Goal: Book appointment/travel/reservation

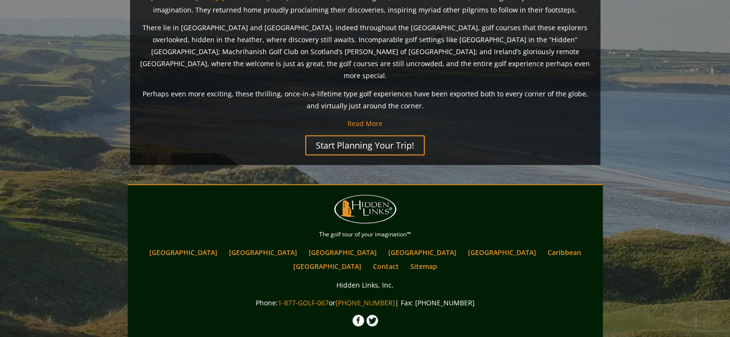
scroll to position [820, 0]
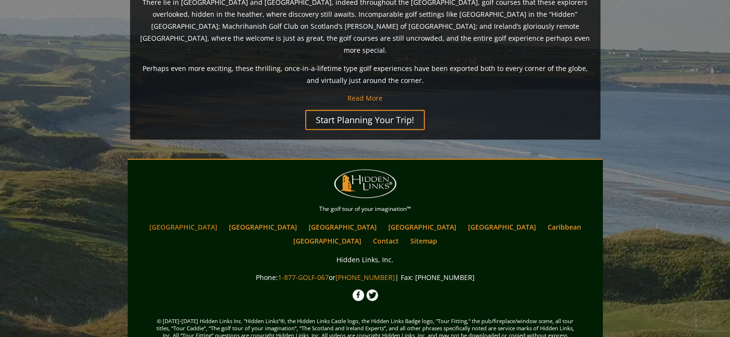
click at [222, 220] on link "[GEOGRAPHIC_DATA]" at bounding box center [183, 227] width 78 height 14
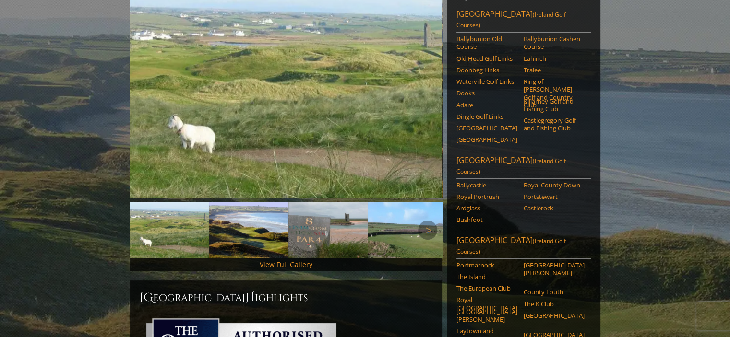
scroll to position [96, 0]
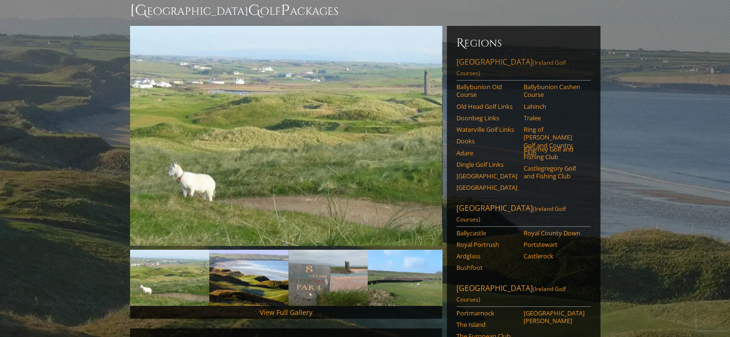
click at [497, 57] on link "[GEOGRAPHIC_DATA] ([GEOGRAPHIC_DATA] Golf Courses)" at bounding box center [524, 69] width 134 height 24
